Goal: Information Seeking & Learning: Find contact information

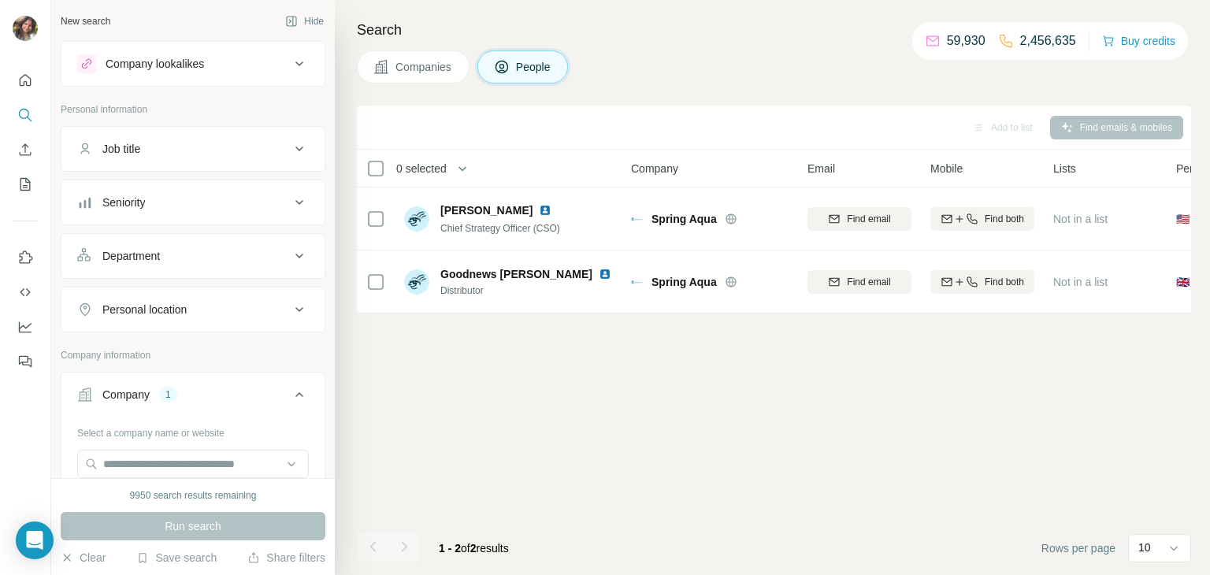
scroll to position [125, 0]
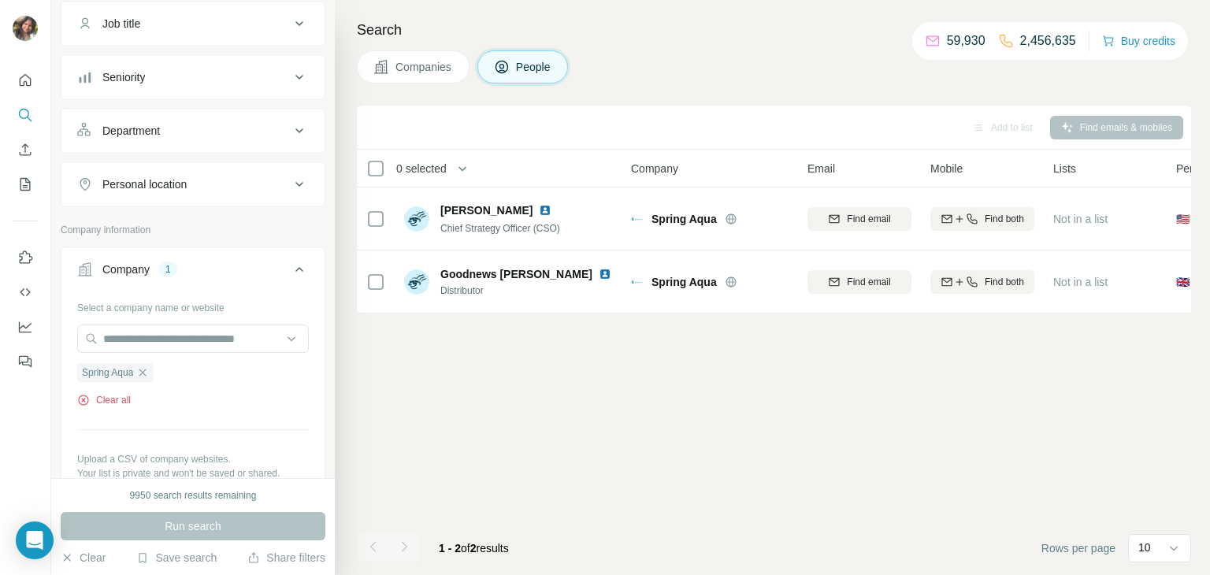
click at [110, 393] on button "Clear all" at bounding box center [104, 400] width 54 height 14
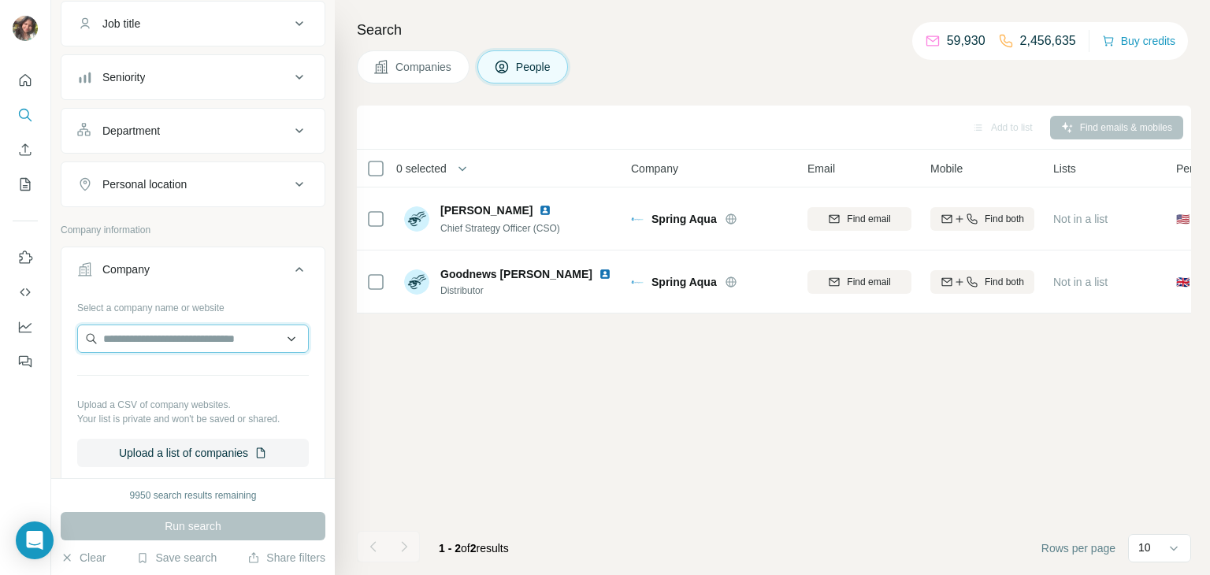
click at [168, 325] on input "text" at bounding box center [193, 338] width 232 height 28
paste input "**********"
type input "**********"
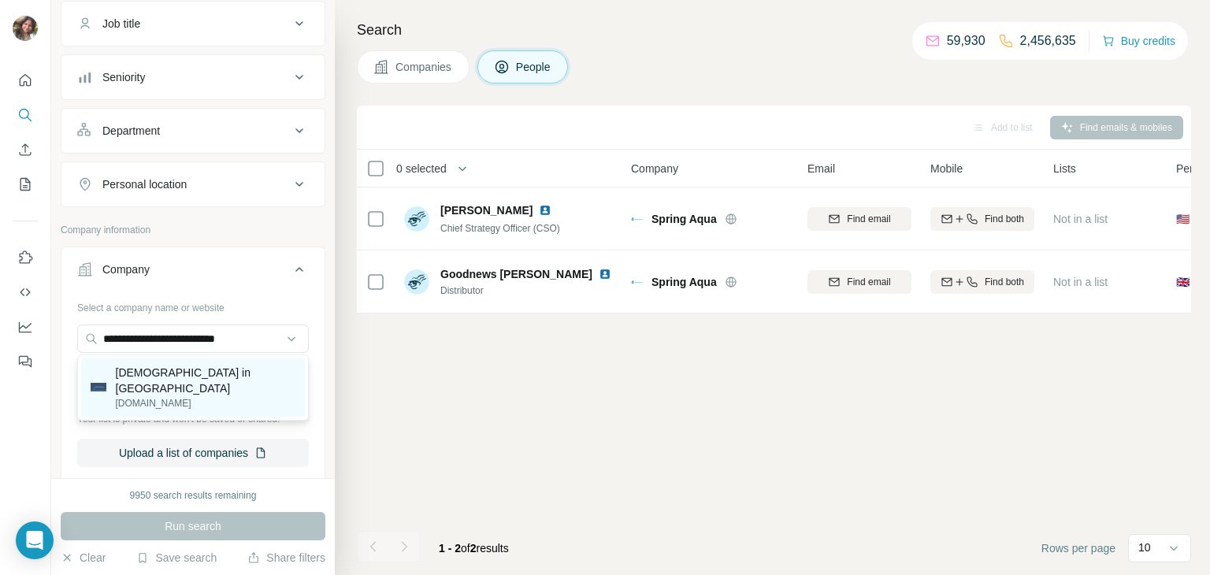
click at [164, 372] on p "[DEMOGRAPHIC_DATA] in [GEOGRAPHIC_DATA]" at bounding box center [206, 380] width 180 height 31
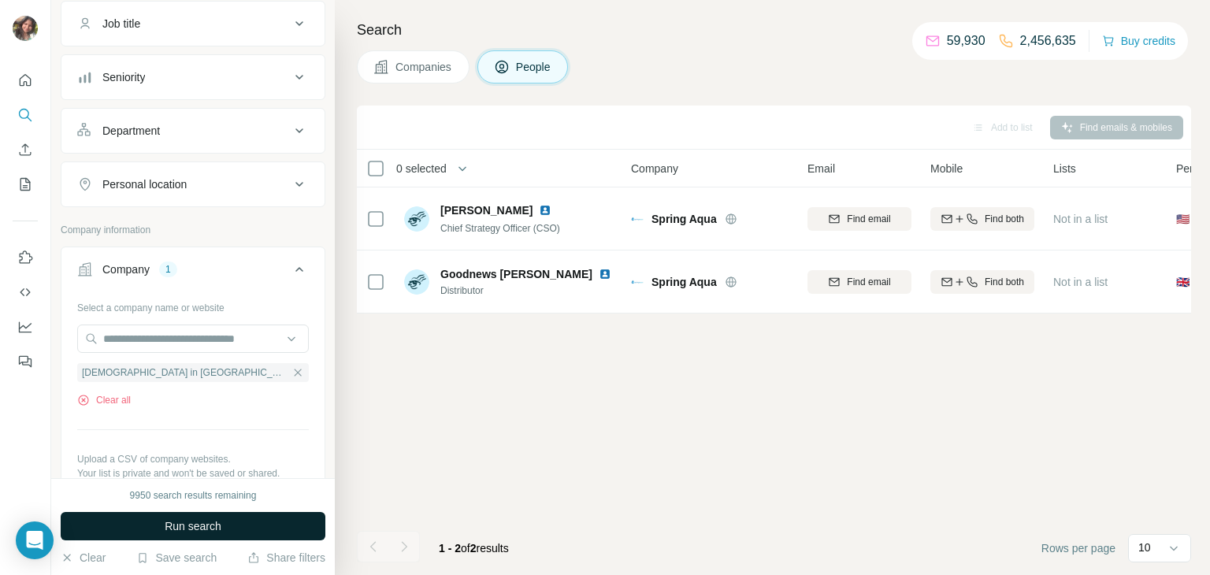
click at [161, 517] on button "Run search" at bounding box center [193, 526] width 265 height 28
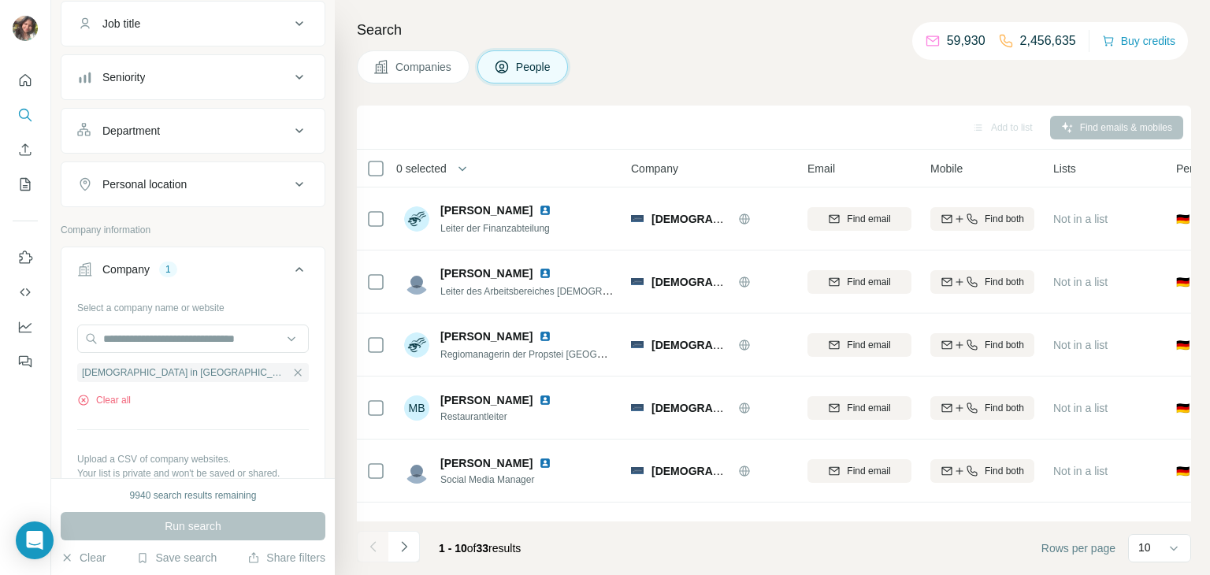
scroll to position [296, 0]
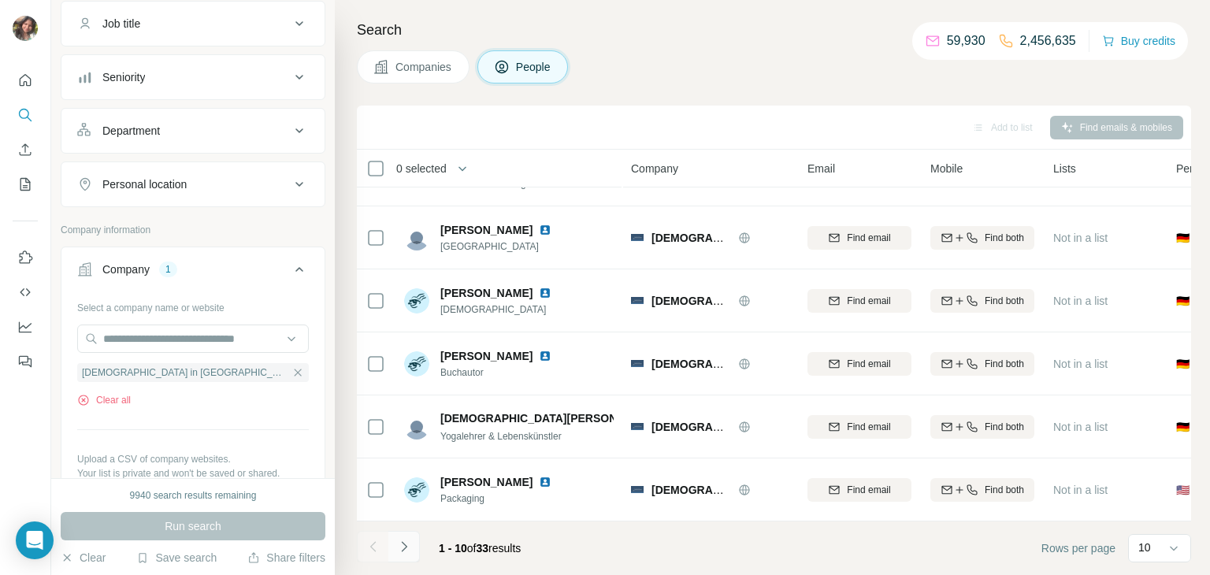
click at [396, 548] on icon "Navigate to next page" at bounding box center [404, 547] width 16 height 16
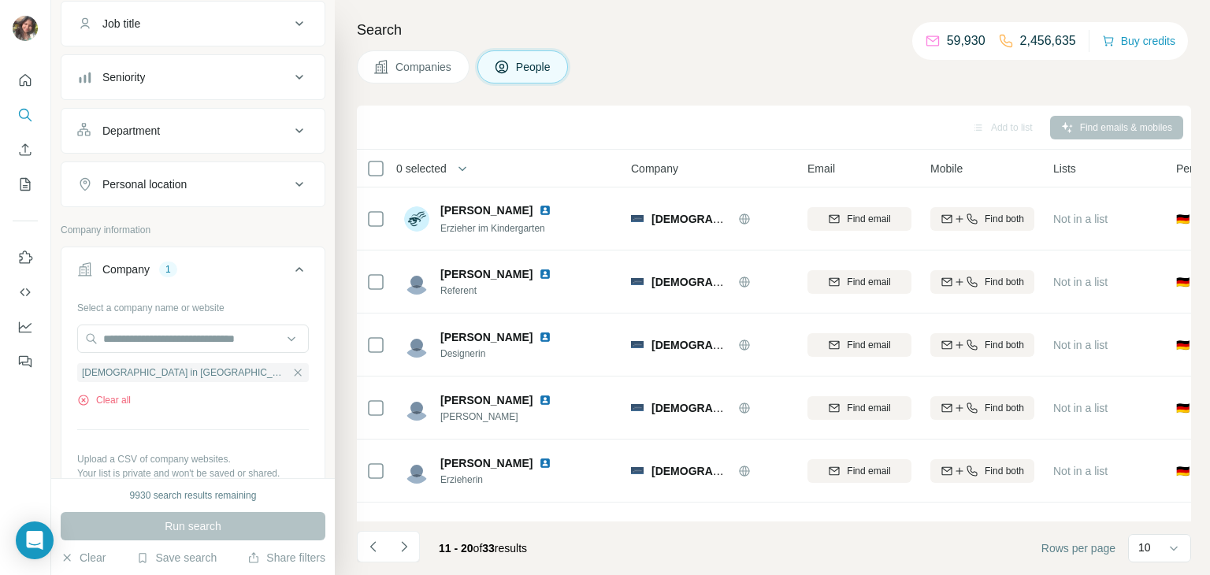
scroll to position [0, 0]
click at [375, 550] on icon "Navigate to previous page" at bounding box center [373, 547] width 16 height 16
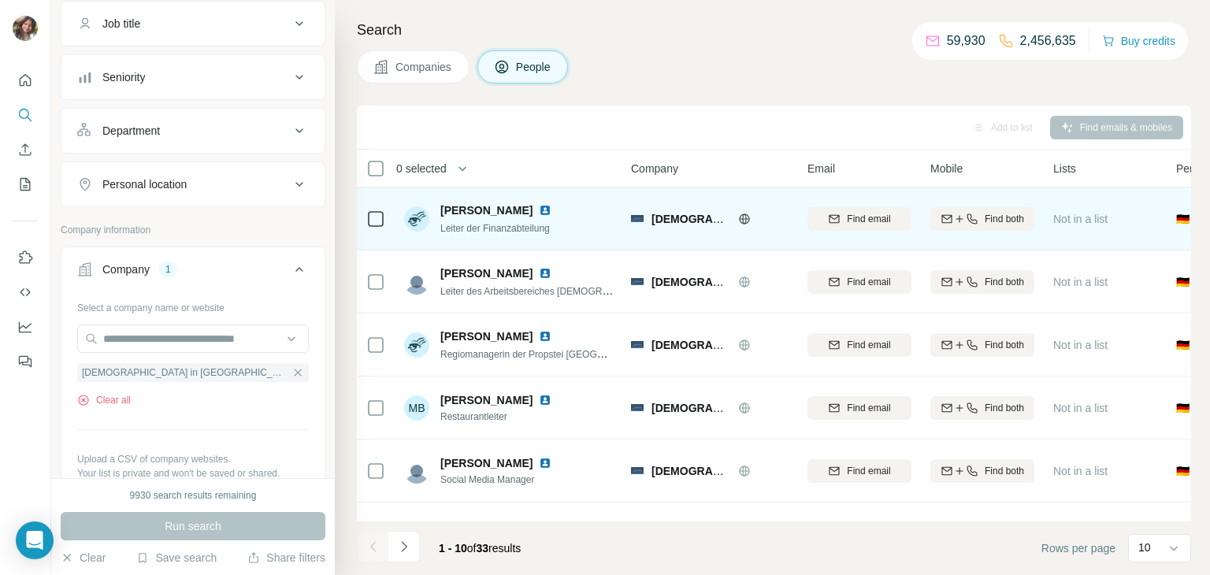
click at [539, 213] on img at bounding box center [545, 210] width 13 height 13
